Goal: Information Seeking & Learning: Learn about a topic

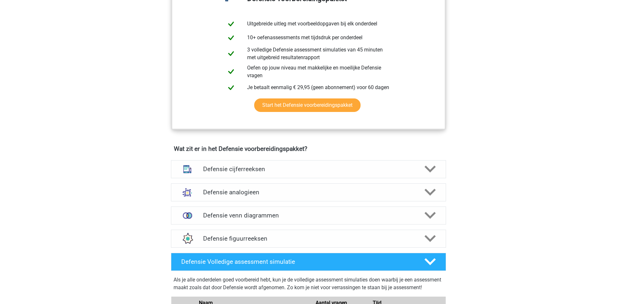
scroll to position [344, 0]
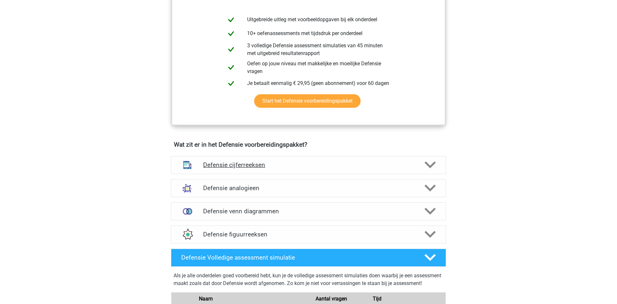
click at [429, 171] on div "Defensie cijferreeksen" at bounding box center [308, 165] width 275 height 18
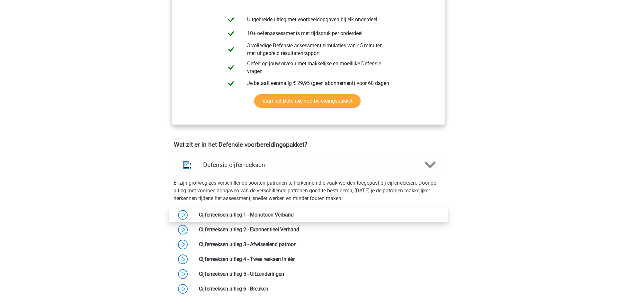
click at [294, 216] on link at bounding box center [294, 215] width 0 height 6
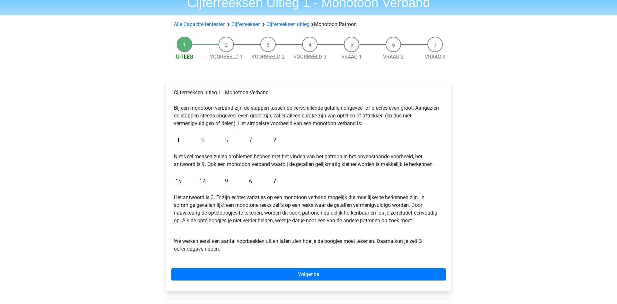
scroll to position [29, 0]
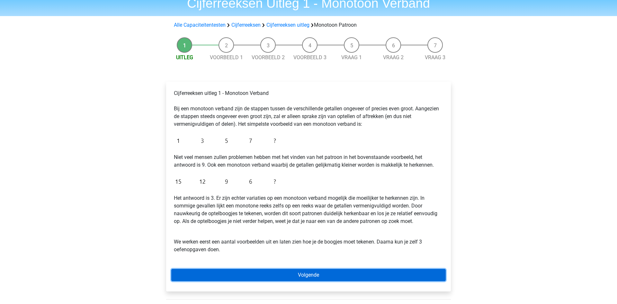
click at [323, 273] on link "Volgende" at bounding box center [308, 275] width 275 height 12
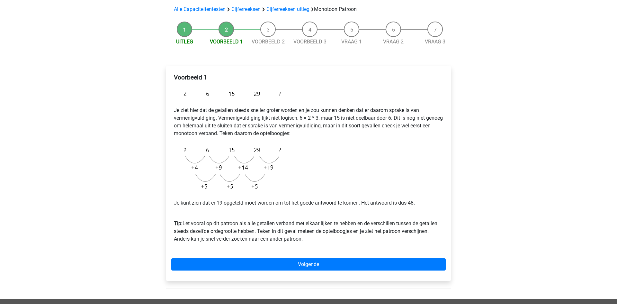
scroll to position [41, 0]
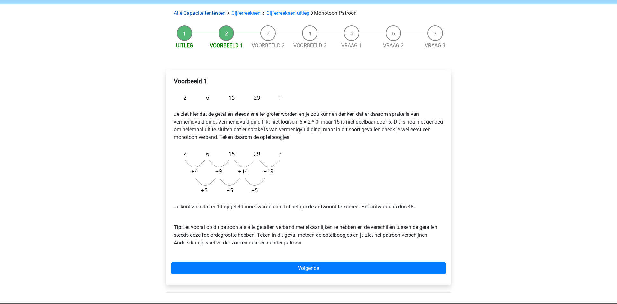
click at [213, 12] on link "Alle Capaciteitentesten" at bounding box center [200, 13] width 52 height 6
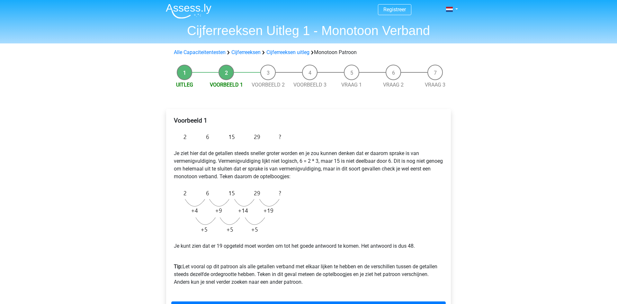
scroll to position [0, 0]
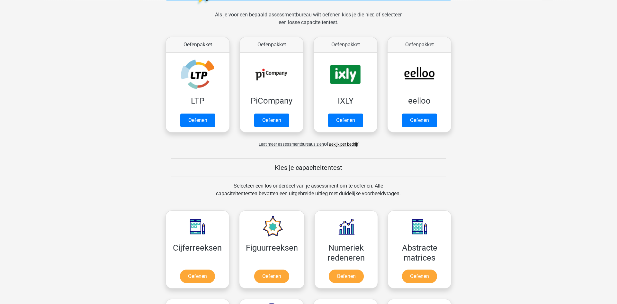
scroll to position [10, 0]
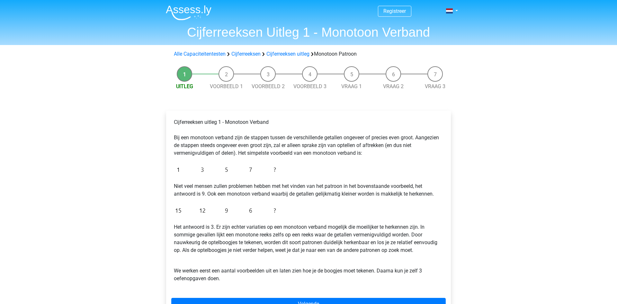
scroll to position [29, 0]
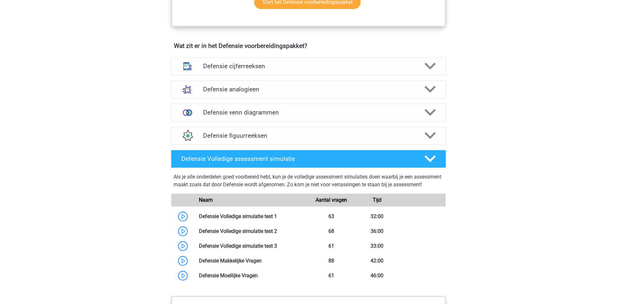
scroll to position [447, 0]
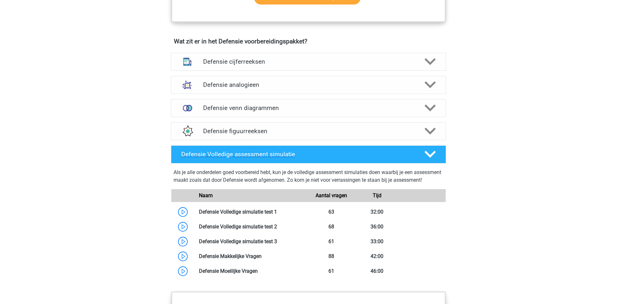
click at [289, 155] on h4 "Defensie Volledige assessment simulatie" at bounding box center [297, 153] width 233 height 7
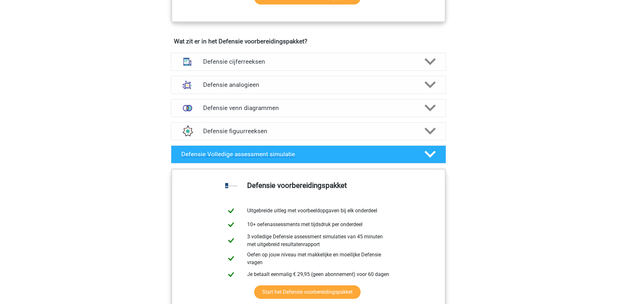
click at [305, 157] on h4 "Defensie Volledige assessment simulatie" at bounding box center [297, 153] width 233 height 7
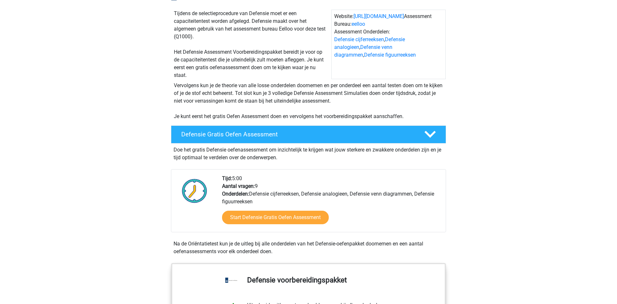
scroll to position [0, 0]
